Goal: Information Seeking & Learning: Check status

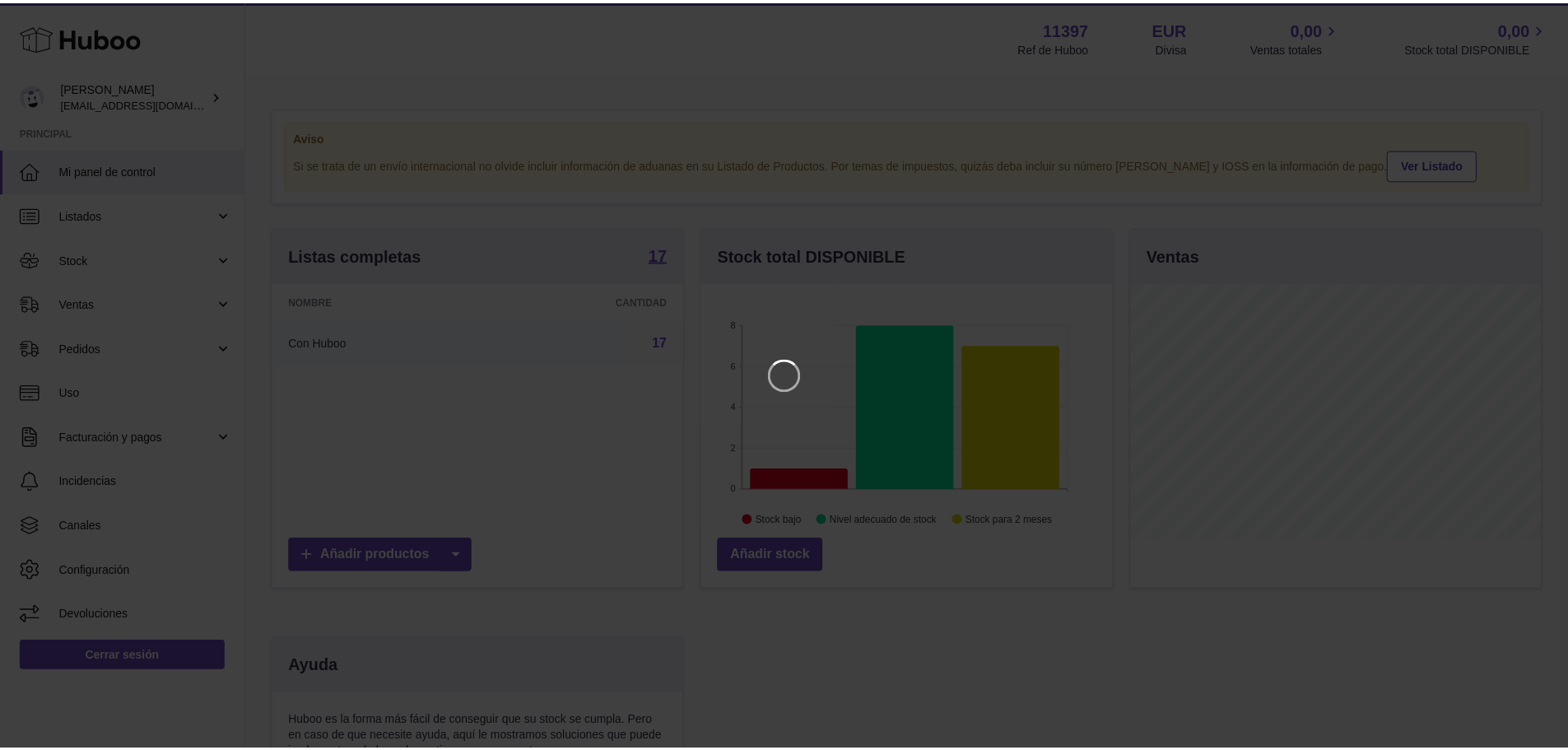
scroll to position [257, 415]
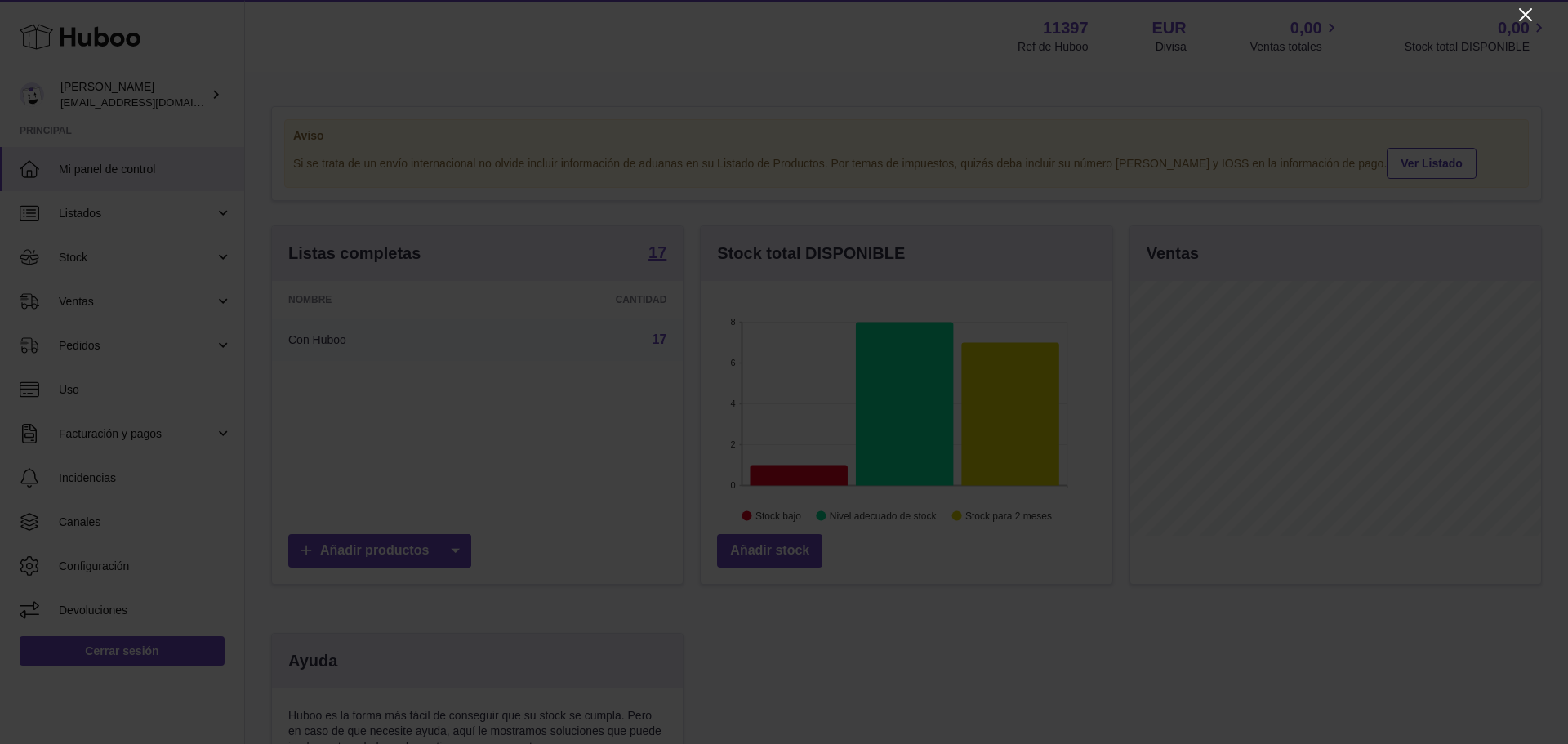
click at [1522, 16] on icon "Close" at bounding box center [1525, 15] width 20 height 20
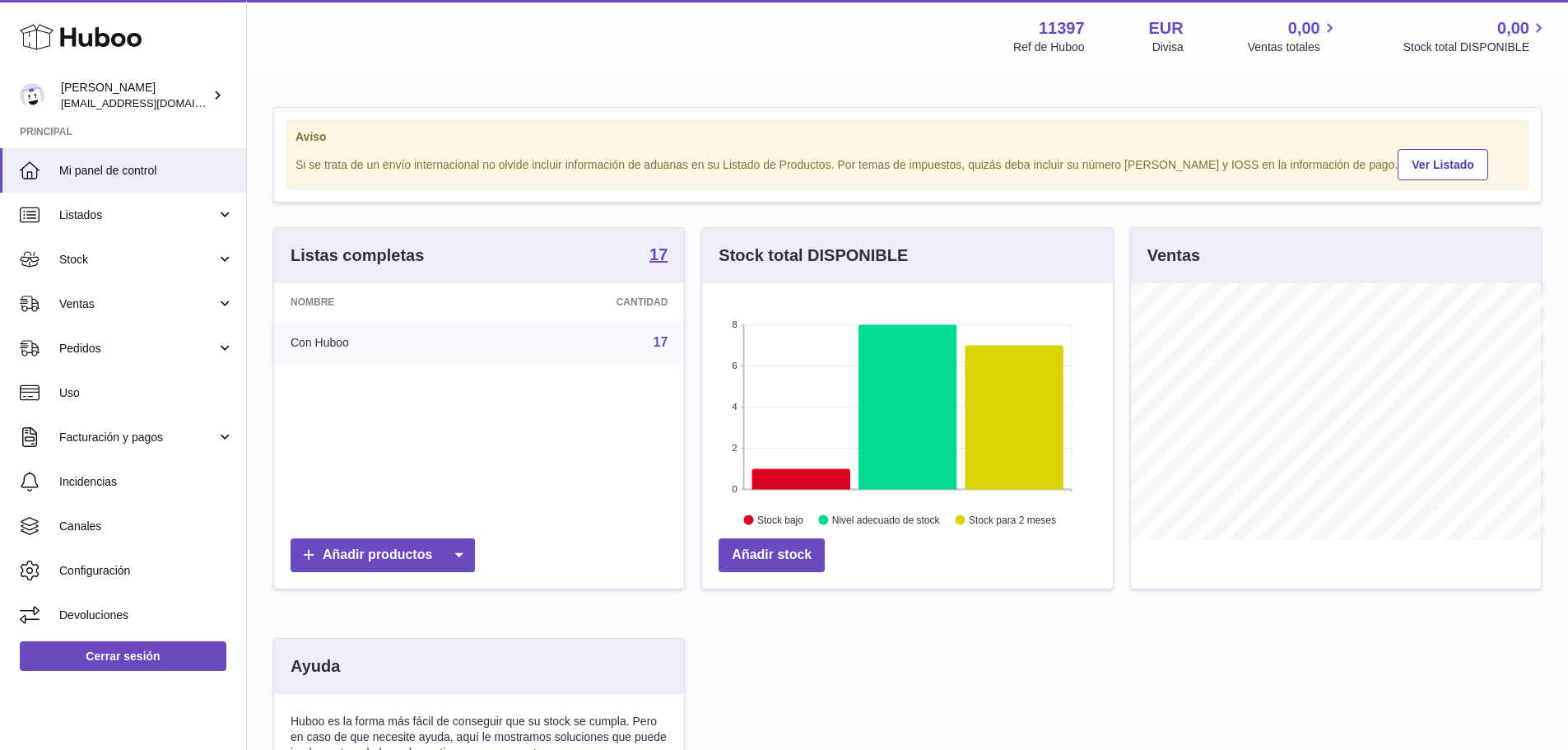
scroll to position [822930, 822823]
click at [97, 239] on link "Stock" at bounding box center [123, 259] width 246 height 44
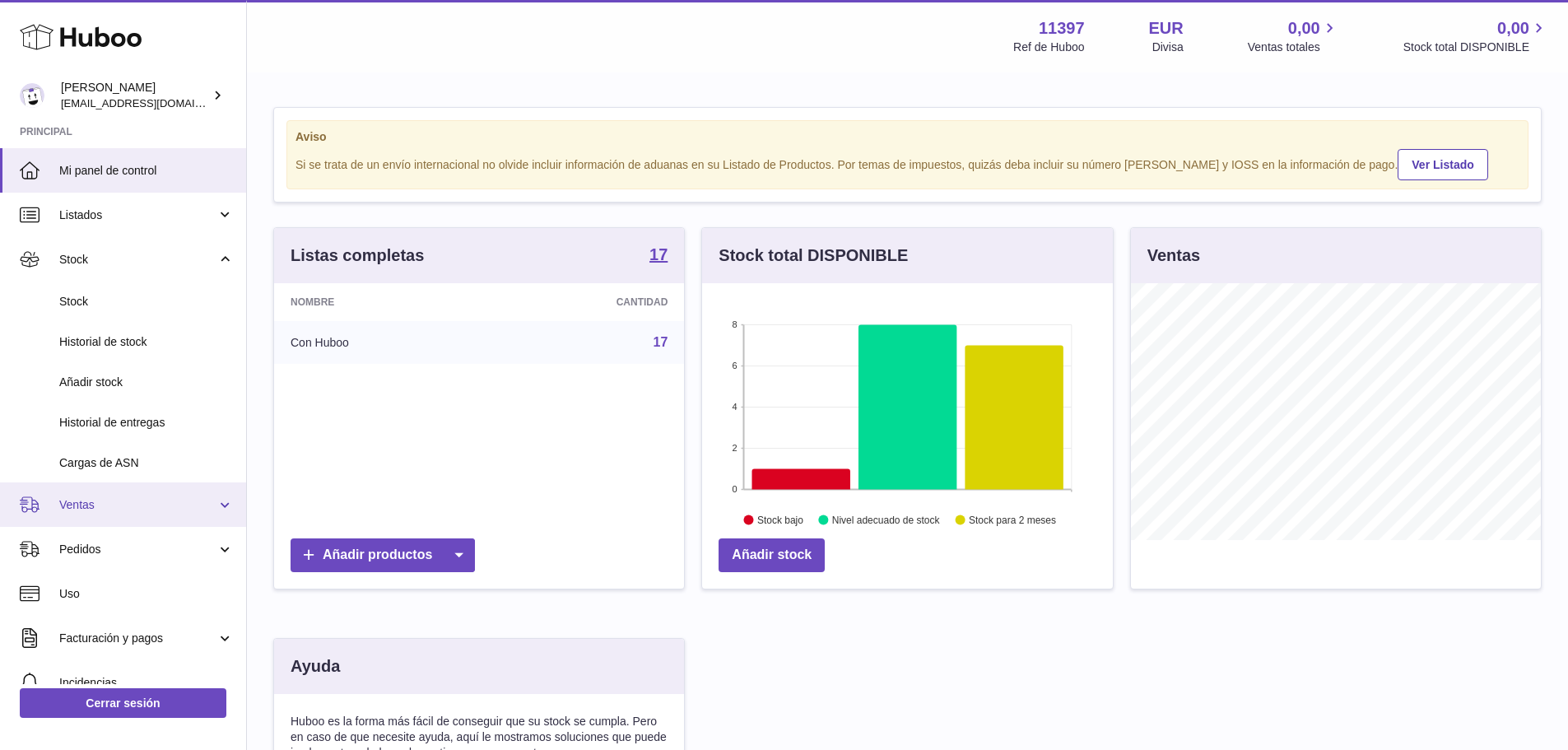
click at [149, 492] on link "Ventas" at bounding box center [123, 504] width 246 height 44
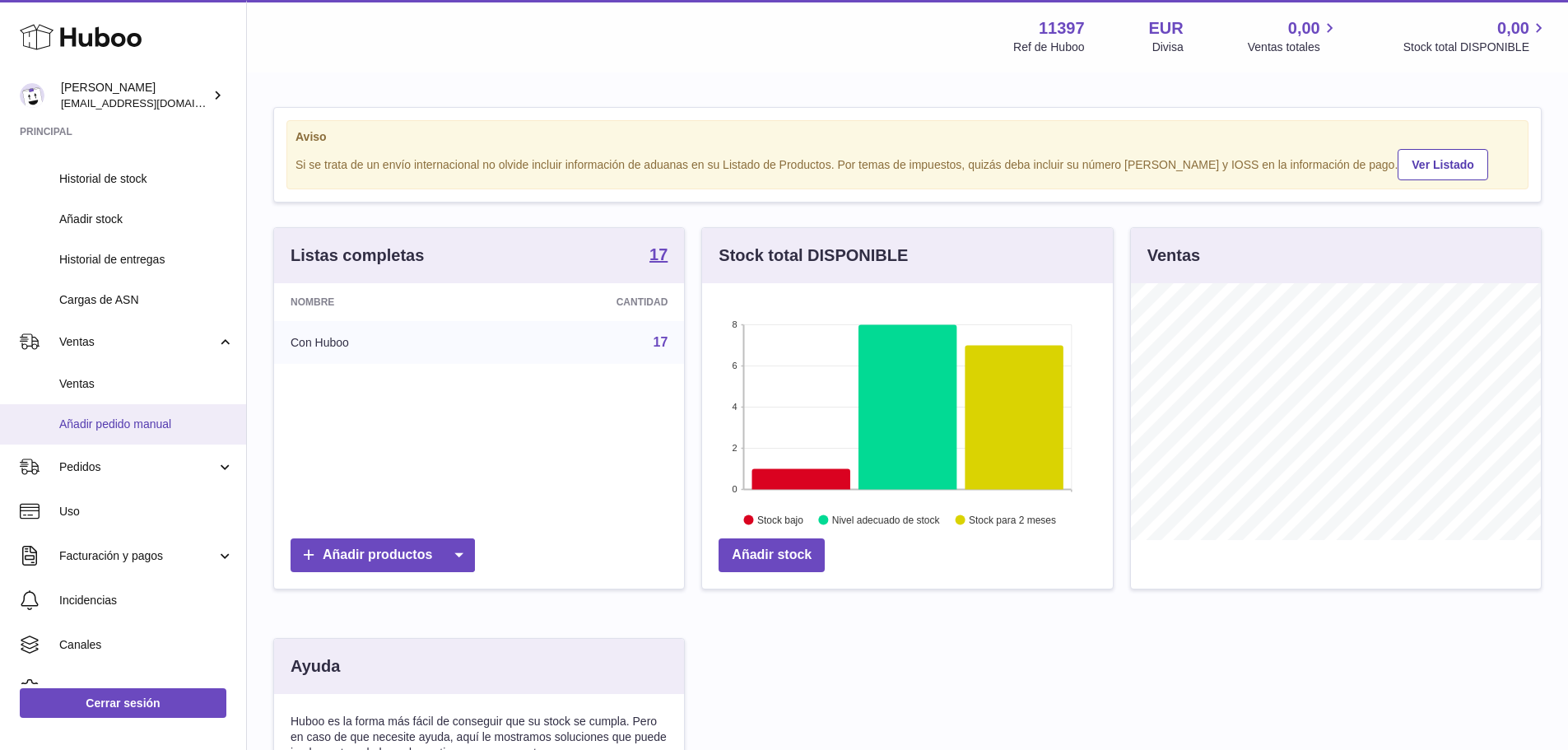
scroll to position [164, 0]
click at [124, 376] on span "Ventas" at bounding box center [146, 383] width 174 height 16
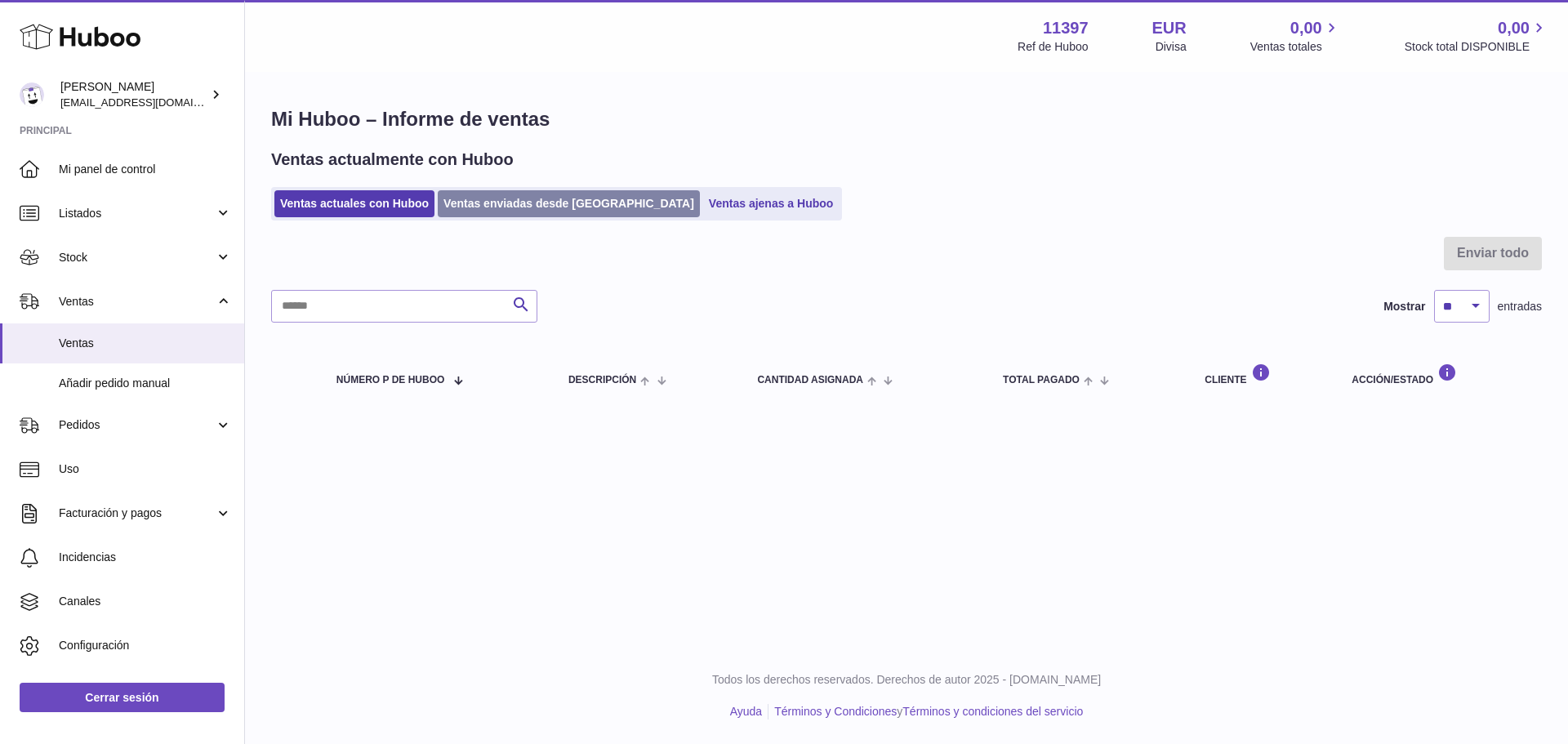
click at [499, 202] on link "Ventas enviadas desde Huboo" at bounding box center [568, 204] width 262 height 27
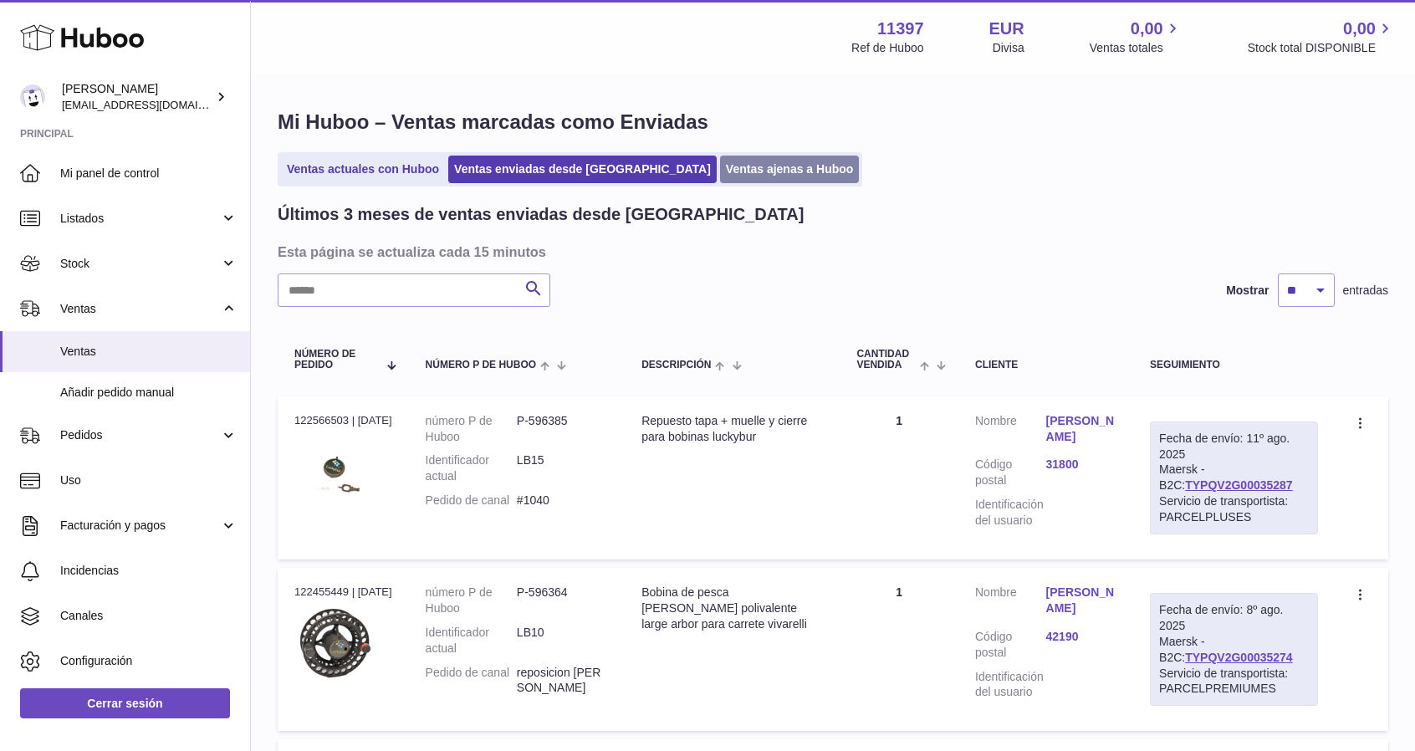
click at [720, 170] on link "Ventas ajenas a Huboo" at bounding box center [790, 170] width 140 height 28
